Goal: Information Seeking & Learning: Learn about a topic

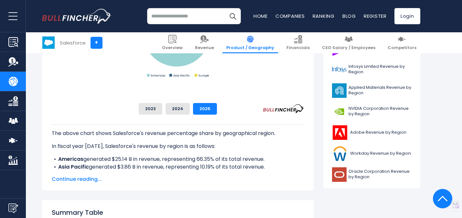
scroll to position [267, 0]
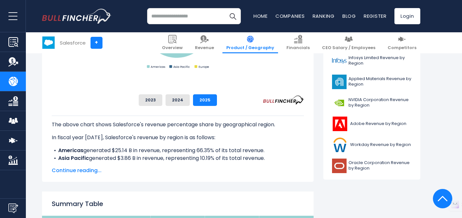
click at [129, 170] on span "Continue reading..." at bounding box center [178, 171] width 252 height 8
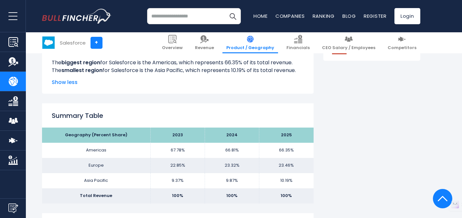
scroll to position [420, 0]
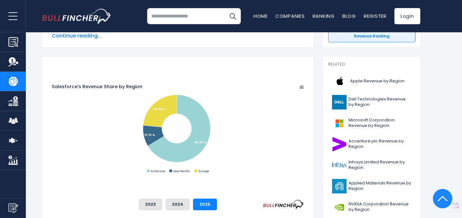
scroll to position [0, 0]
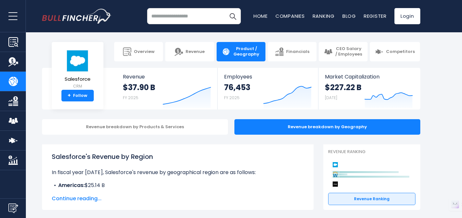
click at [186, 17] on input "search" at bounding box center [194, 16] width 94 height 16
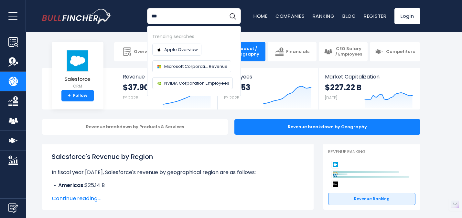
type input "***"
click at [225, 8] on button "Search" at bounding box center [233, 16] width 16 height 16
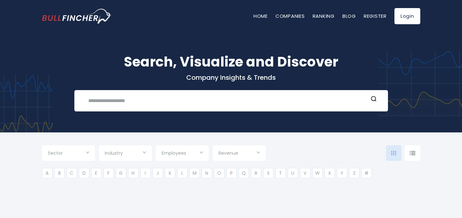
type input "***"
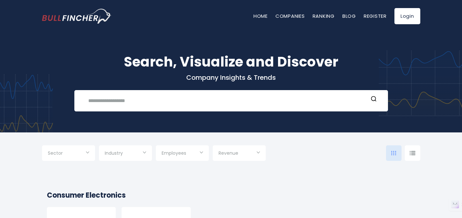
click at [135, 146] on div "Industry" at bounding box center [125, 153] width 53 height 16
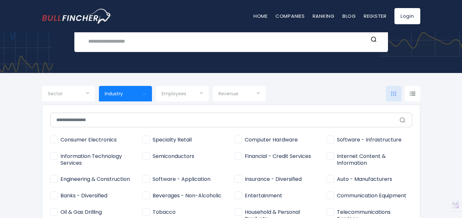
scroll to position [63, 0]
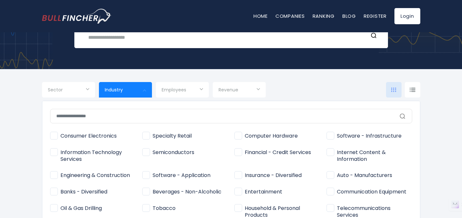
click at [81, 117] on input "text" at bounding box center [231, 116] width 362 height 15
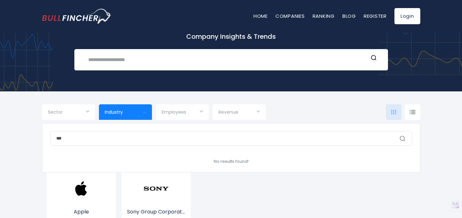
scroll to position [41, 0]
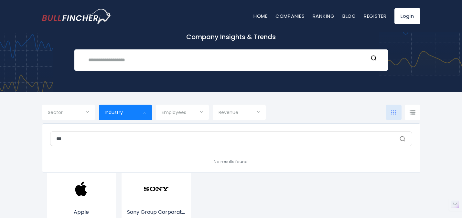
type input "***"
click at [25, 104] on div at bounding box center [231, 109] width 462 height 218
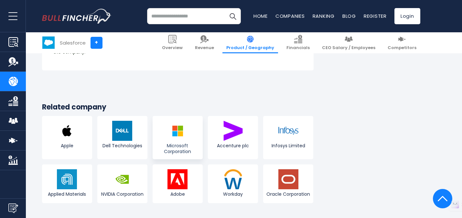
click at [203, 116] on link "Microsoft Corporation" at bounding box center [178, 137] width 50 height 43
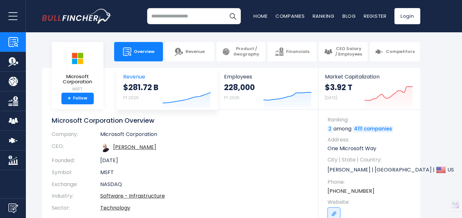
click at [167, 81] on icon "Created with Highcharts 12.1.2" at bounding box center [186, 94] width 48 height 27
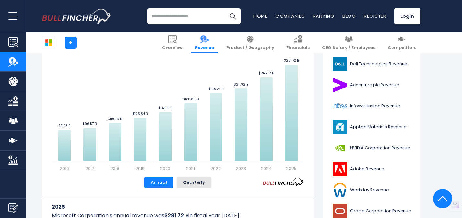
scroll to position [241, 0]
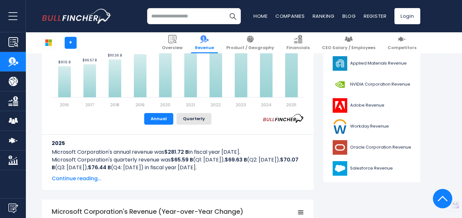
click at [94, 180] on span "Continue reading..." at bounding box center [178, 179] width 252 height 8
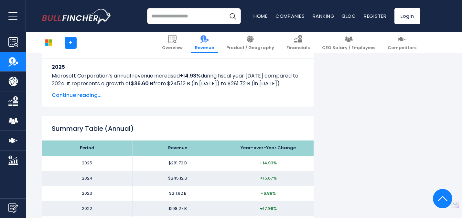
scroll to position [954, 0]
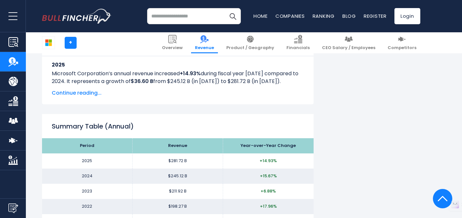
click at [133, 157] on td "$281.72 B" at bounding box center [178, 161] width 90 height 15
click at [183, 161] on td "$281.72 B" at bounding box center [178, 161] width 90 height 15
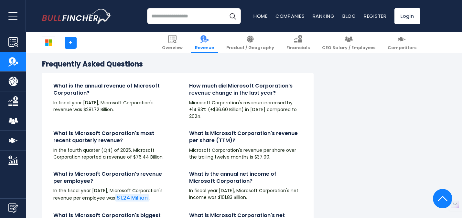
scroll to position [1647, 0]
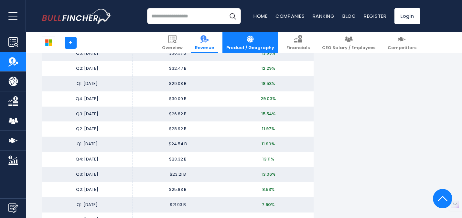
click at [262, 48] on span "Product / Geography" at bounding box center [250, 47] width 48 height 5
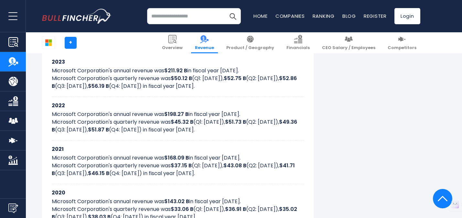
scroll to position [409, 0]
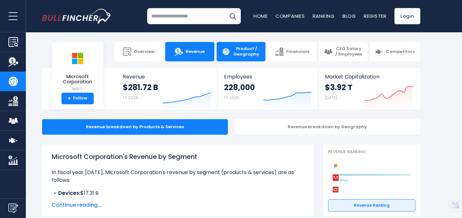
click at [186, 59] on link "Revenue" at bounding box center [189, 51] width 49 height 19
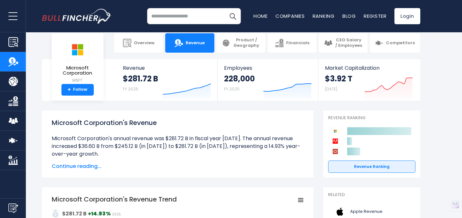
scroll to position [10, 0]
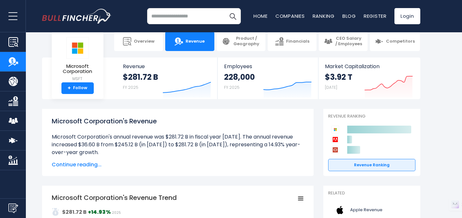
click at [83, 164] on span "Continue reading..." at bounding box center [178, 165] width 252 height 8
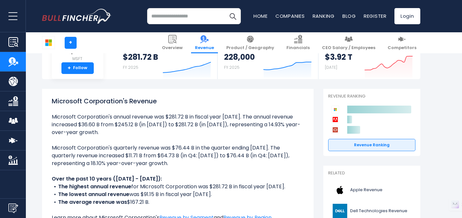
scroll to position [113, 0]
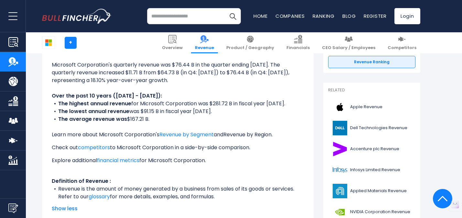
click at [239, 134] on link "Revenue by Region" at bounding box center [247, 134] width 48 height 7
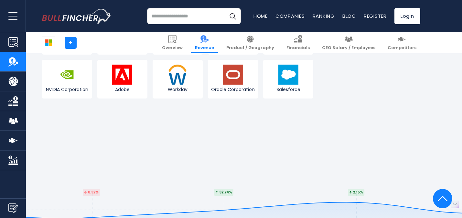
scroll to position [1910, 0]
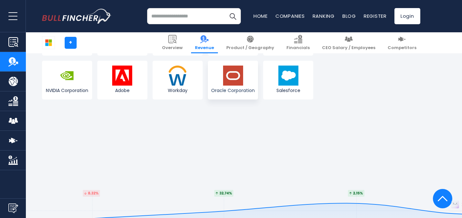
click at [234, 66] on img at bounding box center [233, 76] width 20 height 20
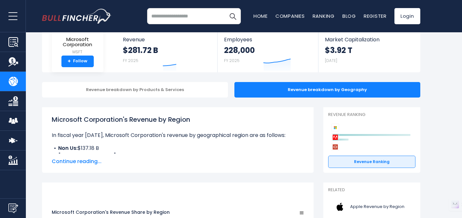
scroll to position [64, 0]
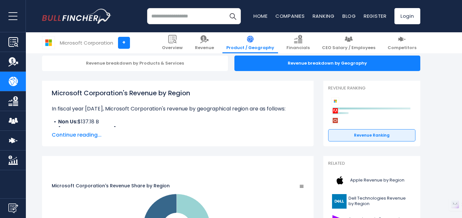
click at [80, 132] on span "Continue reading..." at bounding box center [178, 135] width 252 height 8
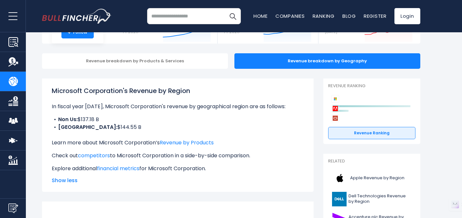
scroll to position [76, 0]
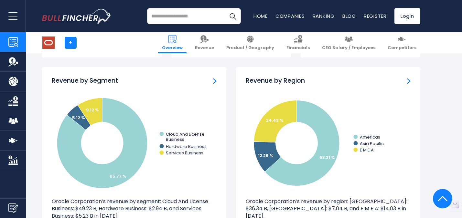
scroll to position [573, 0]
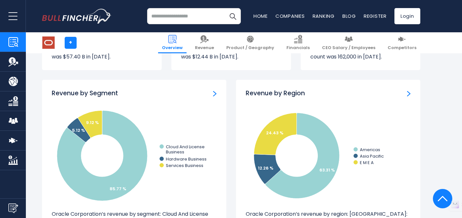
click at [408, 93] on img "Revenue by Region" at bounding box center [409, 94] width 4 height 6
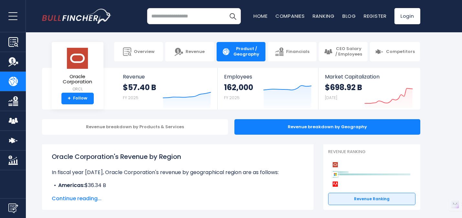
click at [74, 197] on span "Continue reading..." at bounding box center [178, 199] width 252 height 8
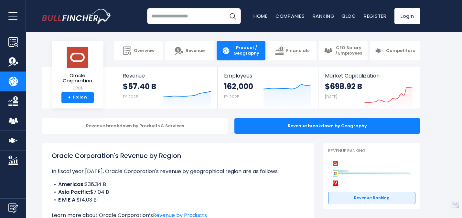
scroll to position [1, 0]
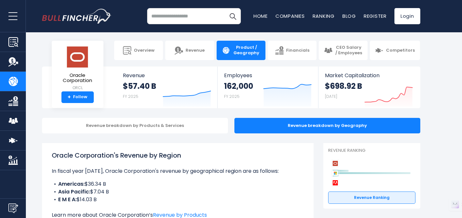
click at [182, 16] on input "search" at bounding box center [194, 16] width 94 height 16
type input "******"
click at [225, 8] on button "Search" at bounding box center [233, 16] width 16 height 16
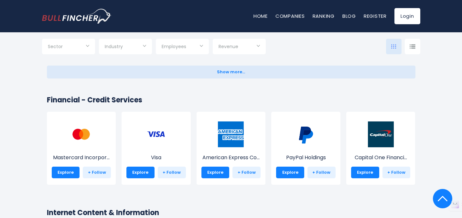
scroll to position [904, 0]
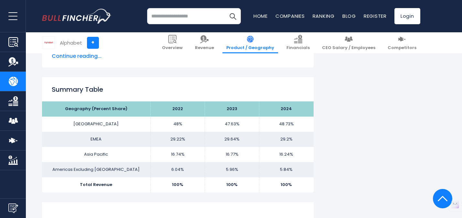
scroll to position [389, 0]
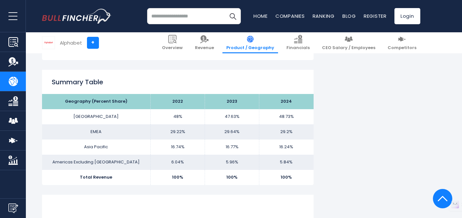
click at [304, 78] on h2 "Summary Table" at bounding box center [178, 82] width 252 height 10
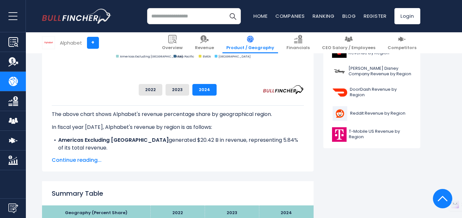
scroll to position [278, 0]
